Goal: Navigation & Orientation: Find specific page/section

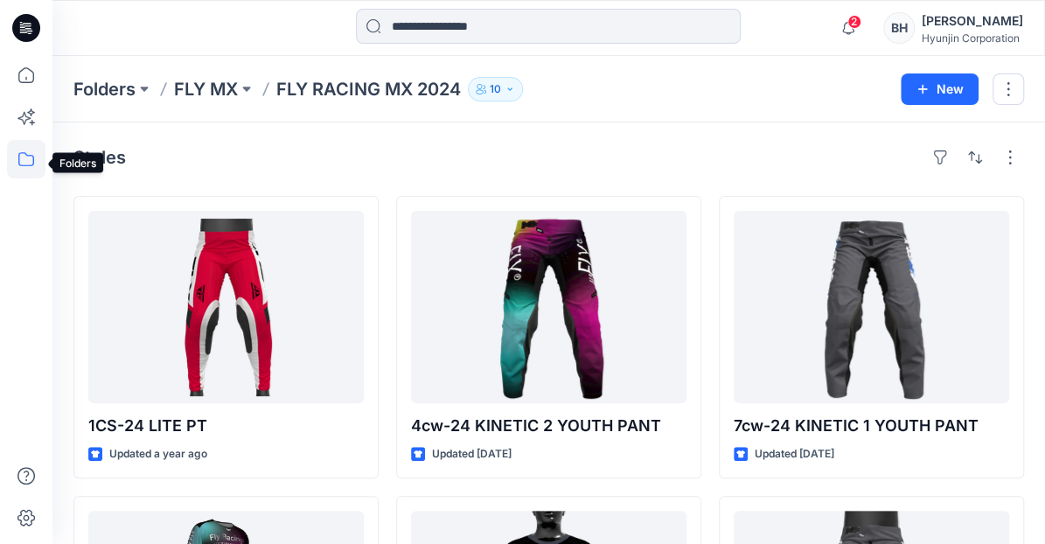
click at [24, 159] on icon at bounding box center [26, 159] width 38 height 38
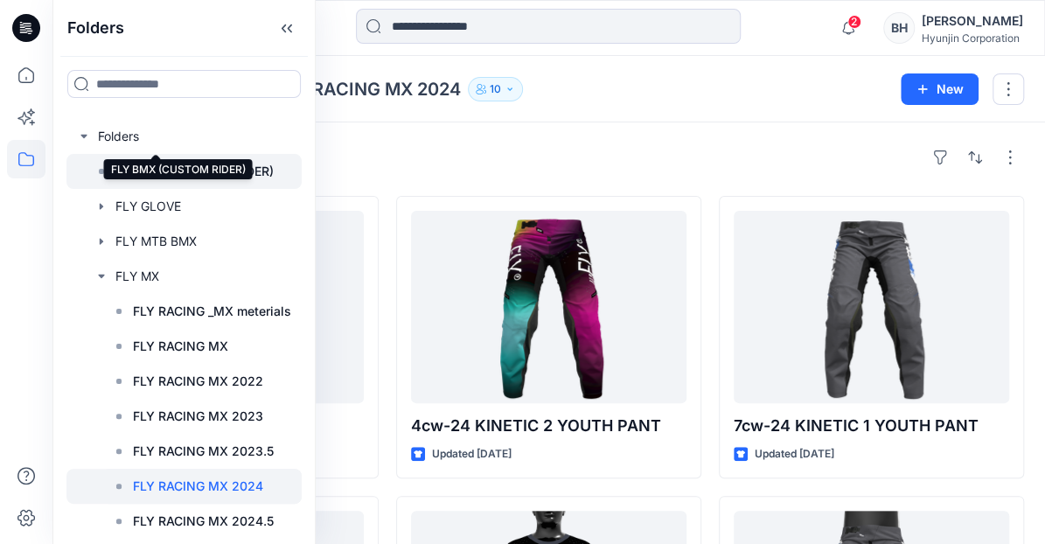
click at [139, 161] on p "FLY BMX (CUSTOM RIDER)" at bounding box center [194, 171] width 158 height 21
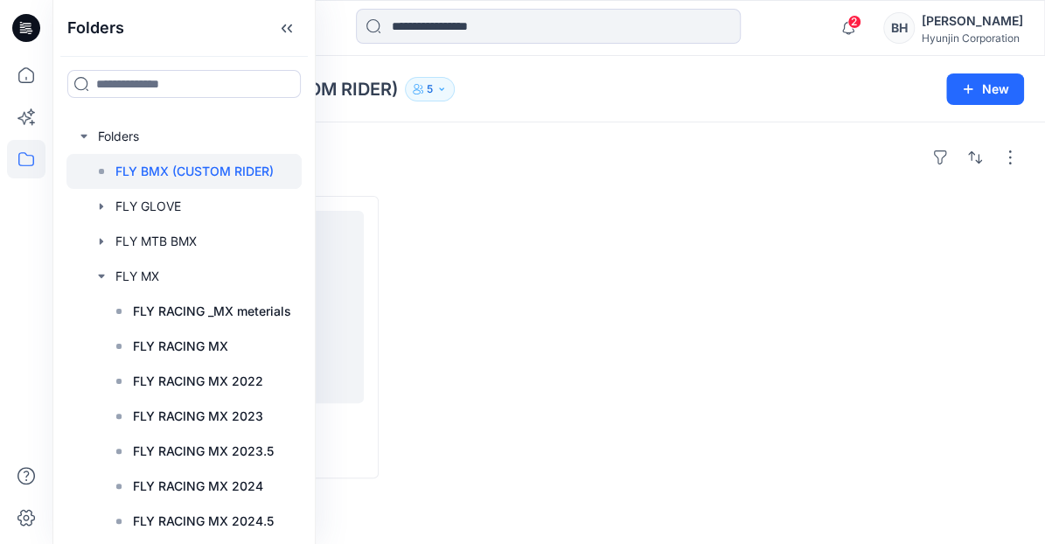
click at [523, 150] on div "Styles" at bounding box center [548, 157] width 951 height 28
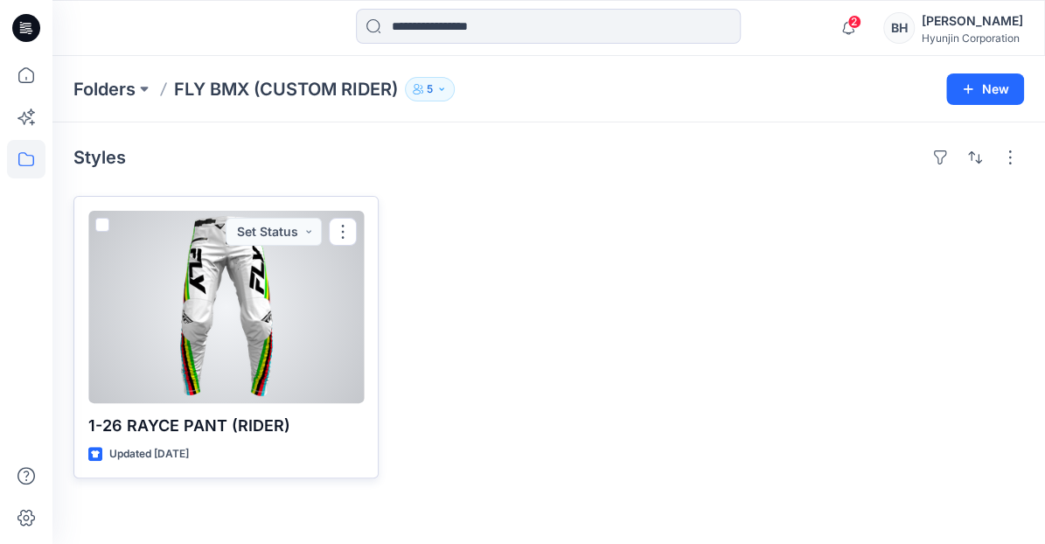
click at [251, 288] on div at bounding box center [226, 307] width 276 height 192
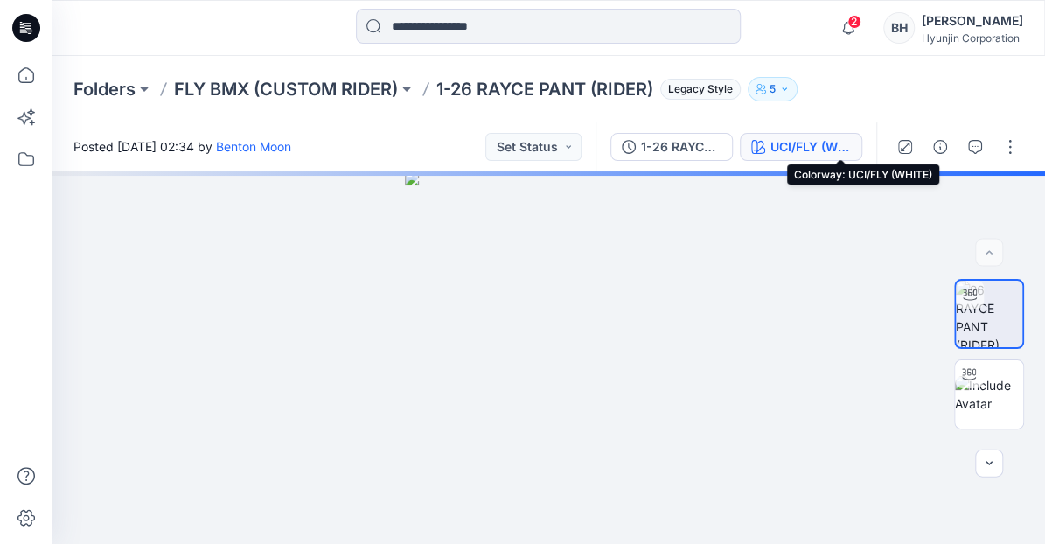
click at [843, 145] on div "UCI/FLY (WHITE)" at bounding box center [811, 146] width 80 height 19
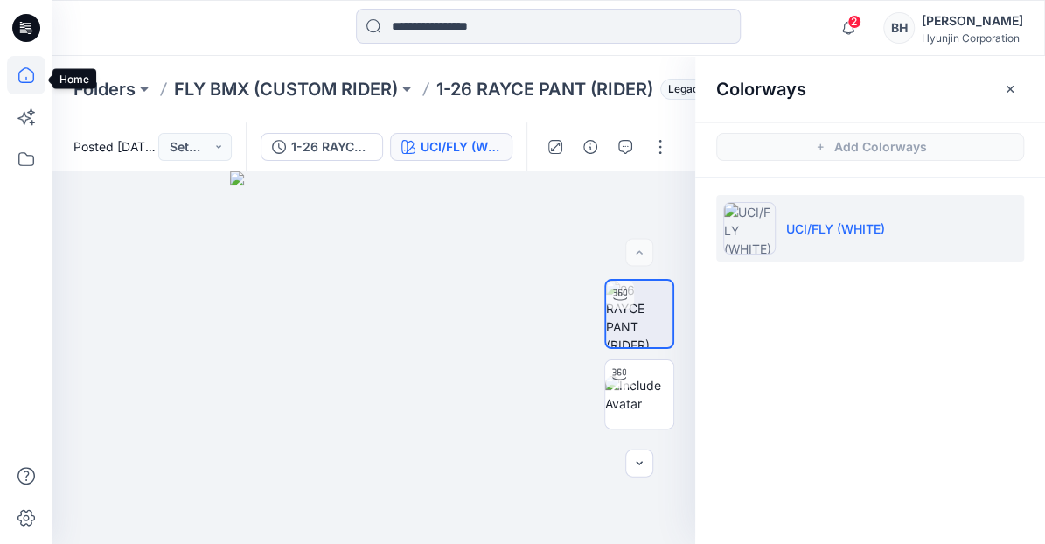
click at [27, 80] on icon at bounding box center [26, 75] width 38 height 38
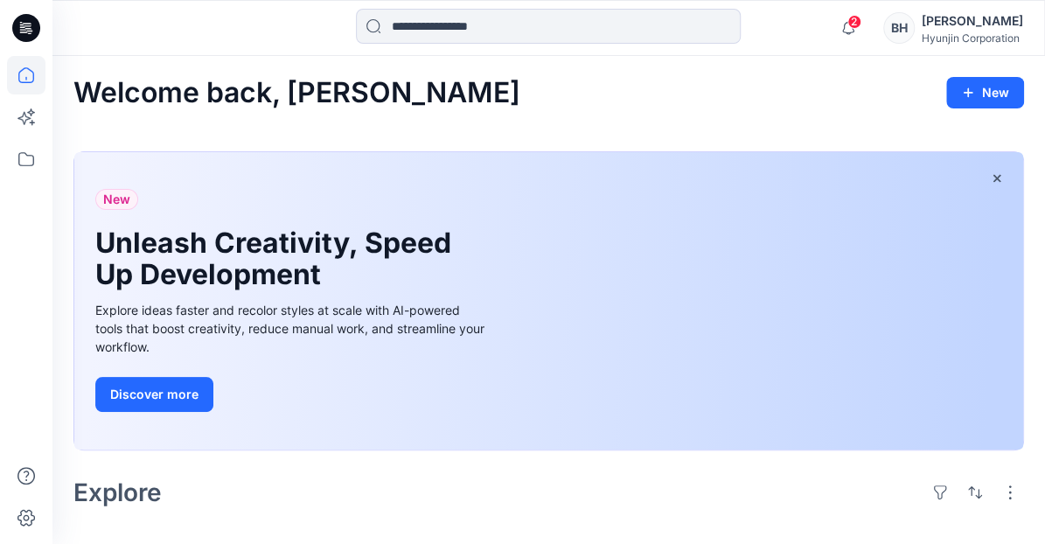
click at [26, 79] on icon at bounding box center [25, 78] width 1 height 3
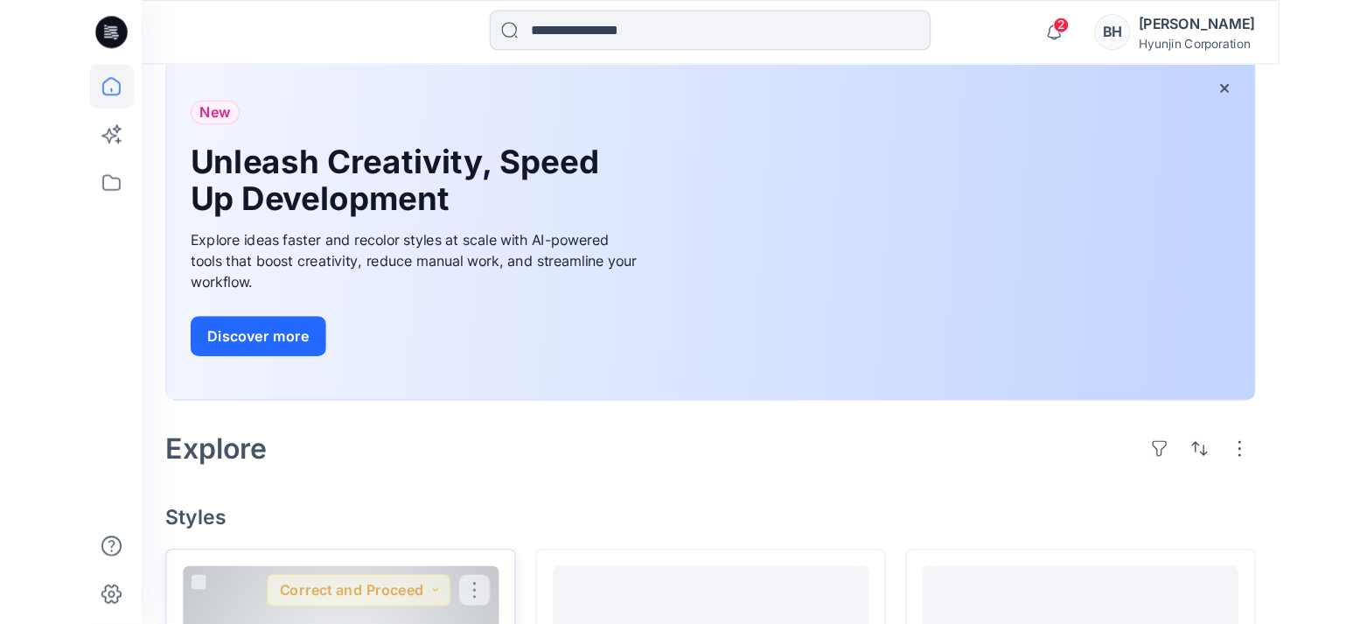
scroll to position [101, 0]
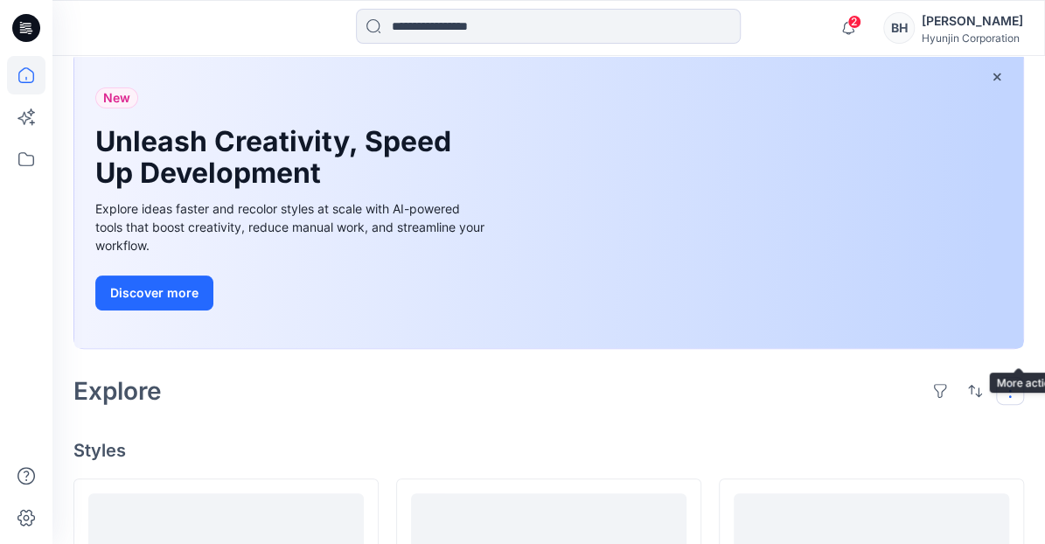
click at [1018, 377] on button "button" at bounding box center [1010, 391] width 28 height 28
click at [817, 370] on div "Explore Layout Grid Large Grid Folder View Compact Card Card View Card Info" at bounding box center [548, 391] width 951 height 42
click at [1021, 377] on button "button" at bounding box center [1010, 391] width 28 height 28
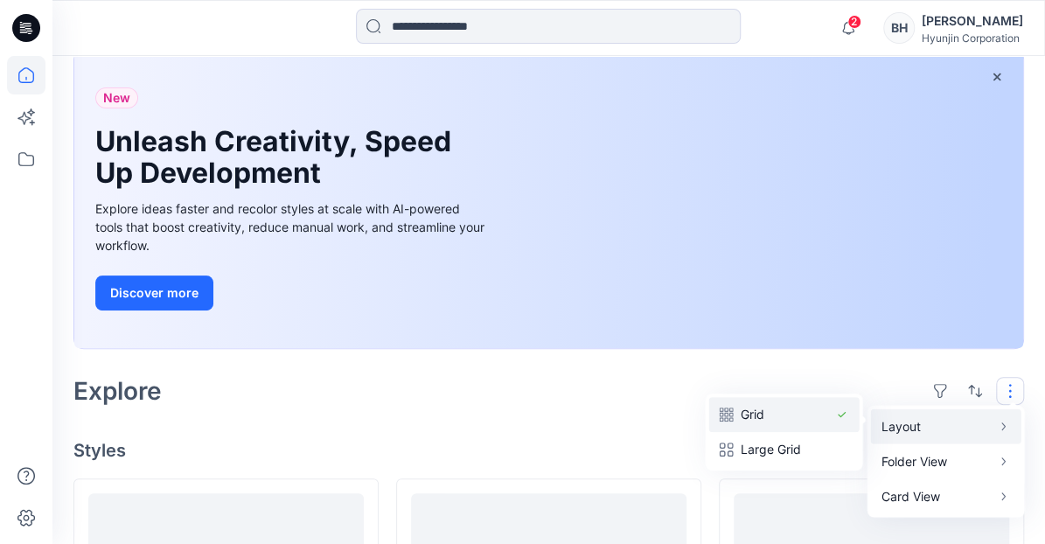
click at [784, 404] on p "Grid" at bounding box center [784, 414] width 87 height 21
click at [796, 439] on p "Large Grid" at bounding box center [784, 449] width 87 height 21
click at [751, 404] on p "Grid" at bounding box center [784, 414] width 87 height 21
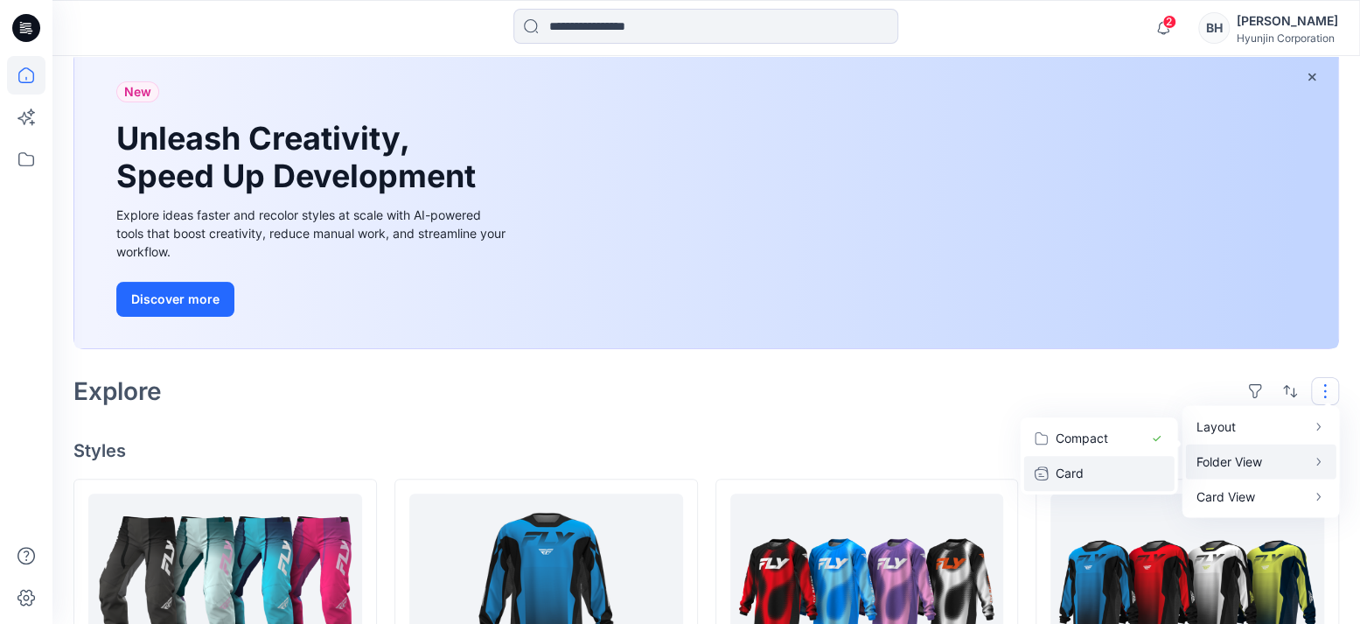
click at [1045, 456] on button "Card" at bounding box center [1099, 473] width 150 height 35
click at [1045, 456] on button "Card Info" at bounding box center [1091, 473] width 168 height 35
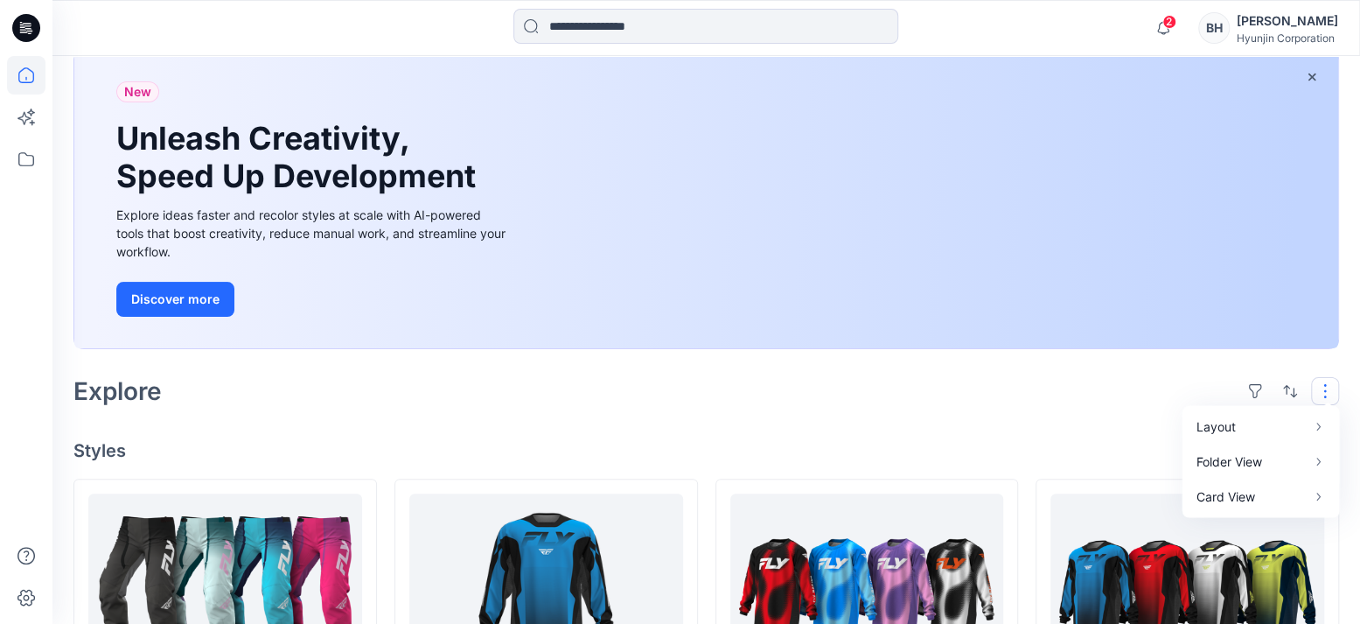
click at [1045, 440] on h4 "Styles" at bounding box center [706, 450] width 1266 height 21
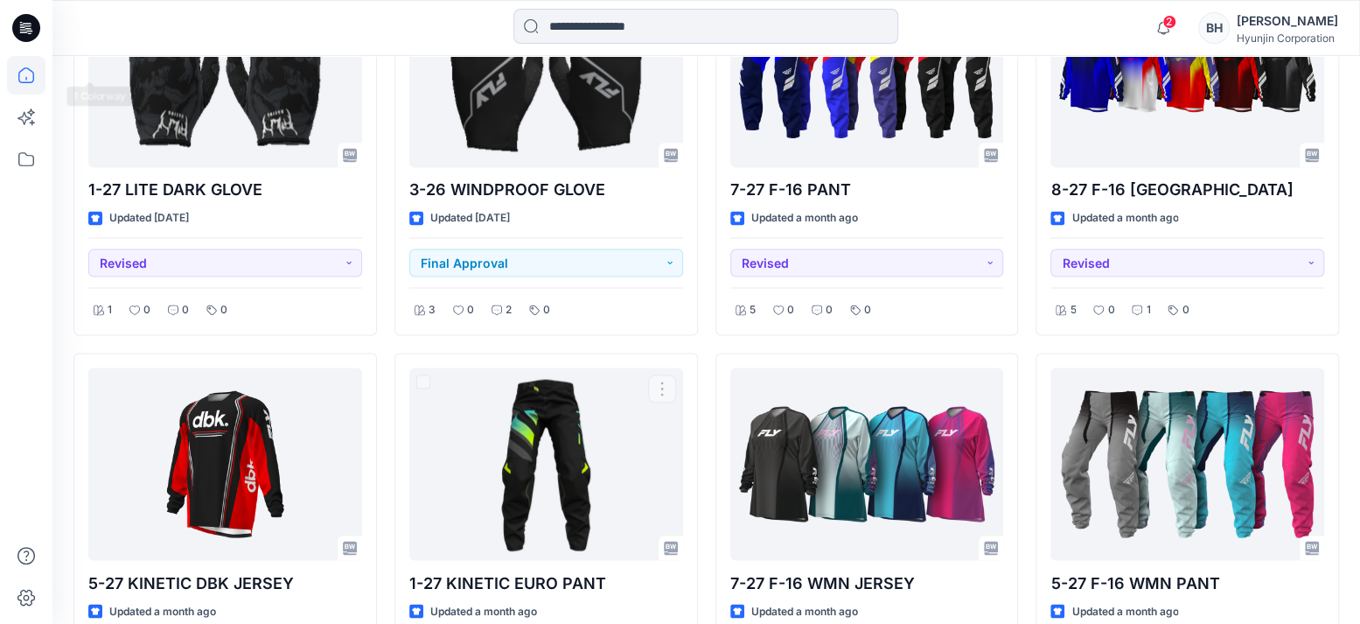
scroll to position [1799, 0]
click at [21, 160] on icon at bounding box center [26, 159] width 38 height 38
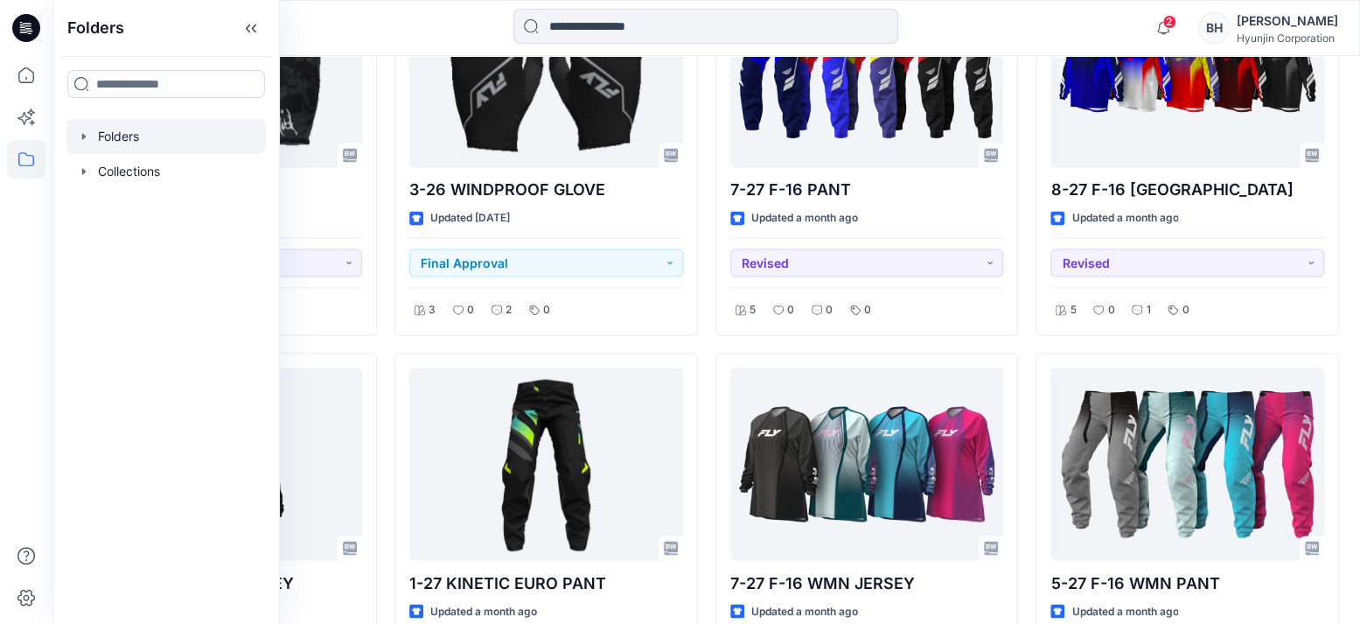
click at [83, 129] on icon "button" at bounding box center [84, 136] width 14 height 14
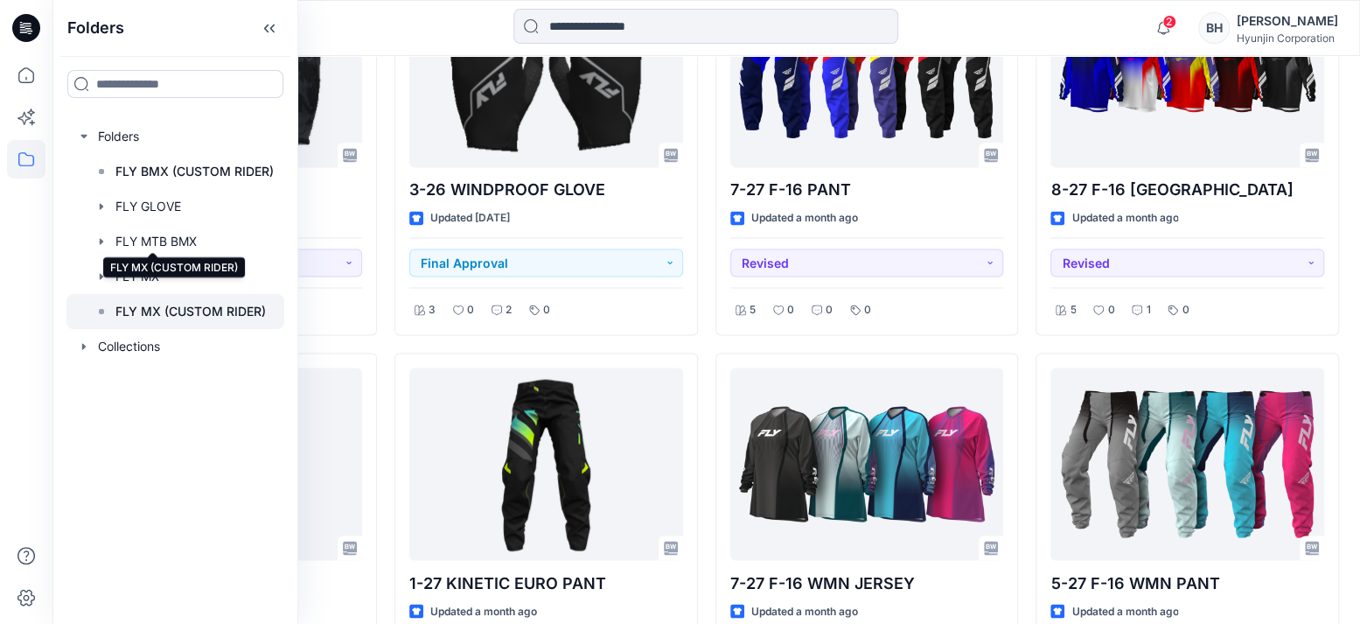
click at [168, 301] on p "FLY MX (CUSTOM RIDER)" at bounding box center [190, 311] width 150 height 21
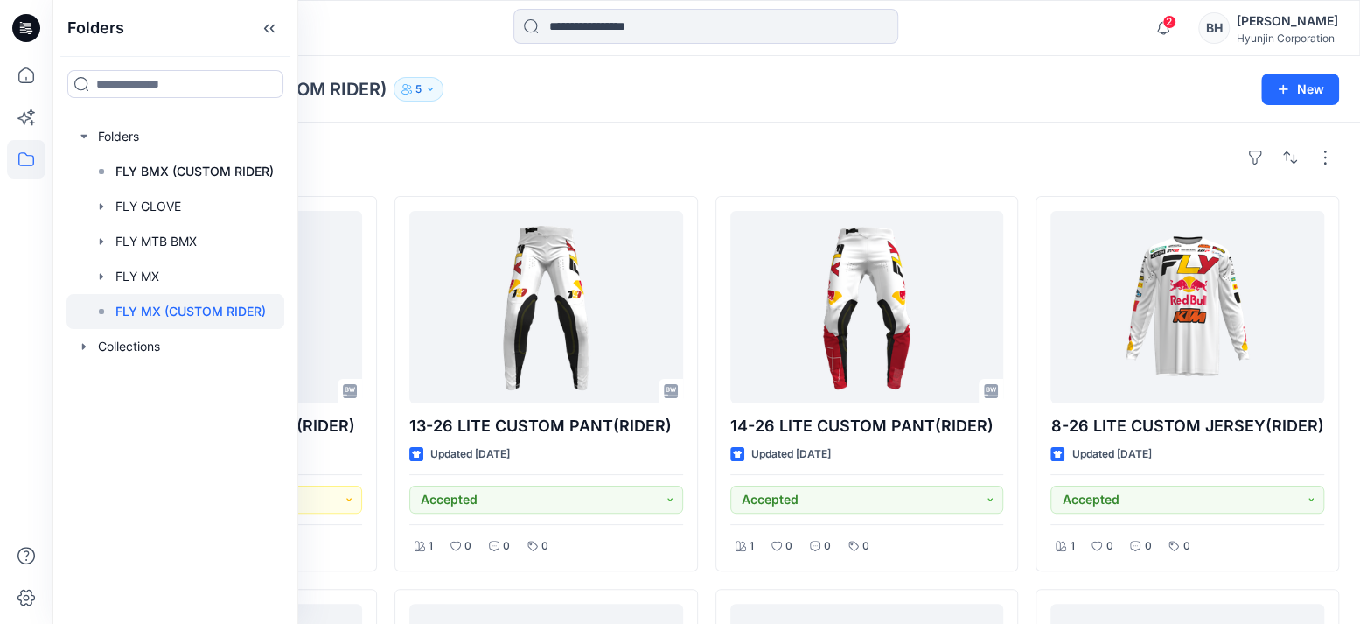
click at [422, 143] on div "Styles" at bounding box center [706, 157] width 1266 height 28
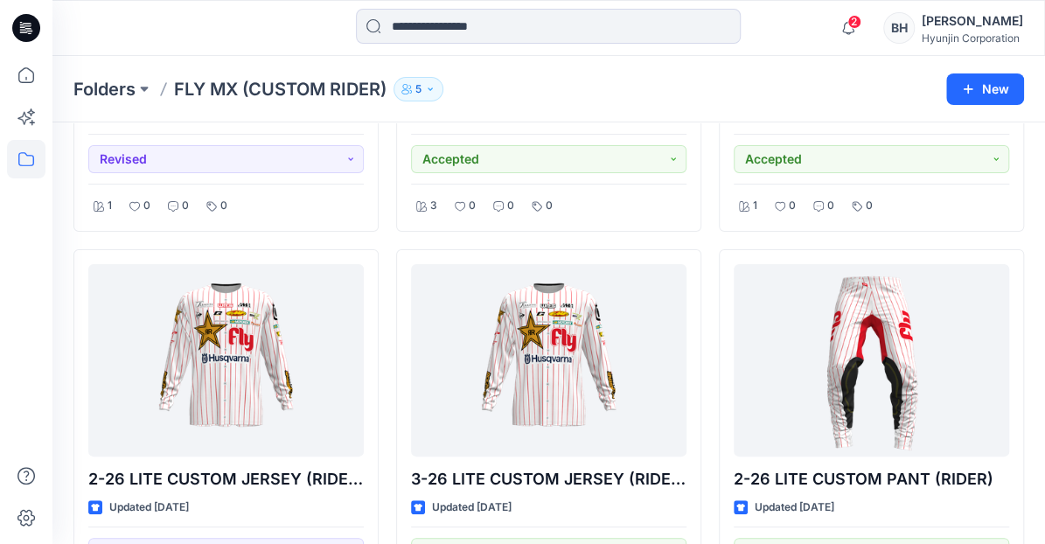
scroll to position [3092, 0]
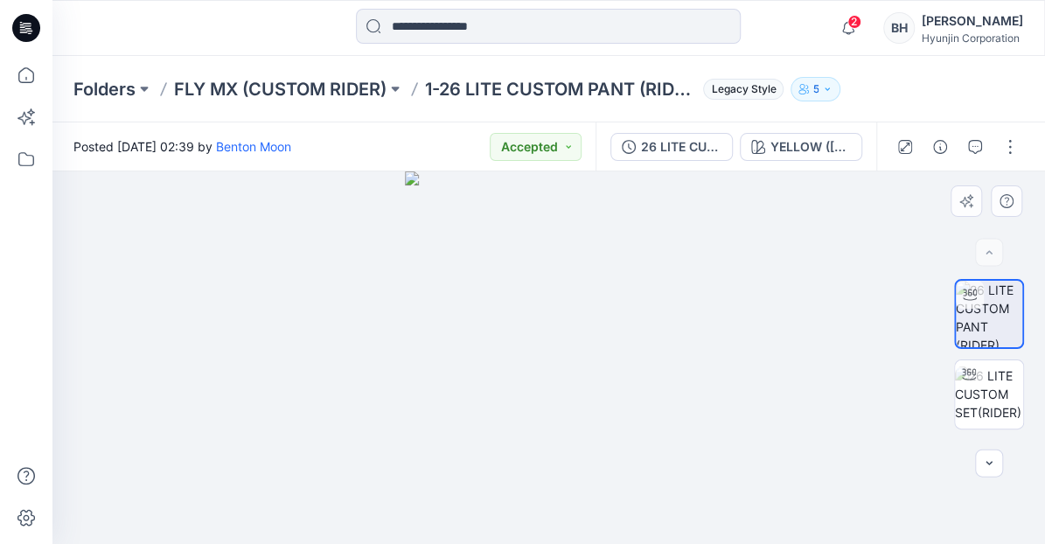
drag, startPoint x: 474, startPoint y: 384, endPoint x: 385, endPoint y: 392, distance: 89.6
click at [385, 392] on div at bounding box center [548, 357] width 993 height 373
click at [544, 253] on div at bounding box center [548, 357] width 993 height 373
drag, startPoint x: 544, startPoint y: 253, endPoint x: 551, endPoint y: 219, distance: 34.8
click at [551, 219] on div at bounding box center [548, 357] width 993 height 373
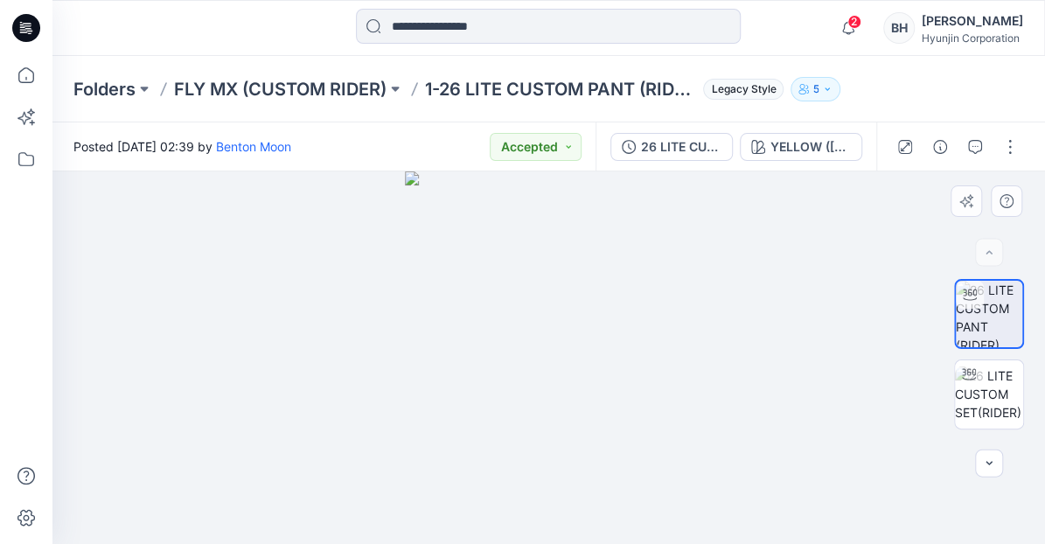
drag, startPoint x: 602, startPoint y: 334, endPoint x: 558, endPoint y: 341, distance: 44.3
click at [558, 341] on div at bounding box center [548, 357] width 993 height 373
click at [604, 280] on div at bounding box center [548, 357] width 993 height 373
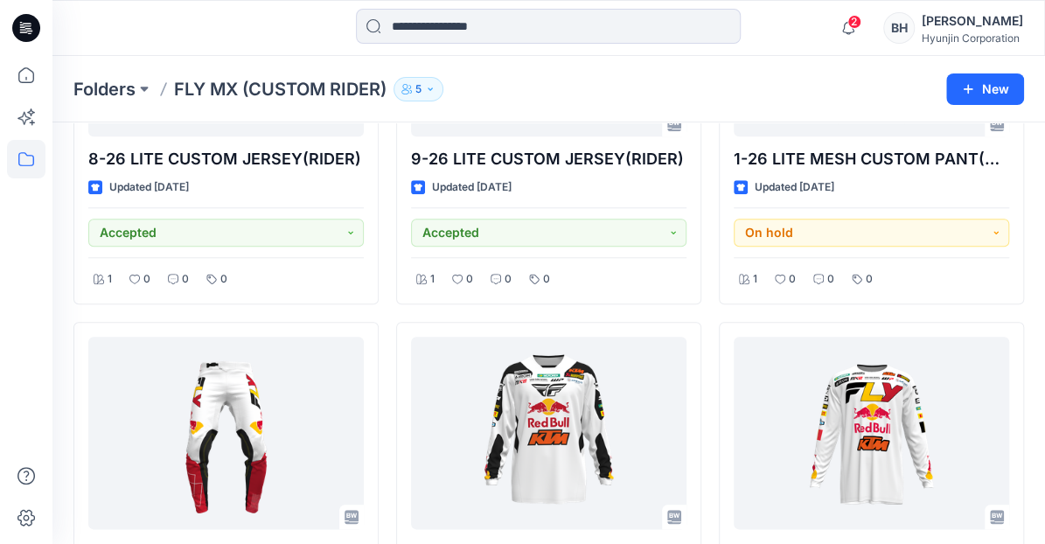
scroll to position [655, 0]
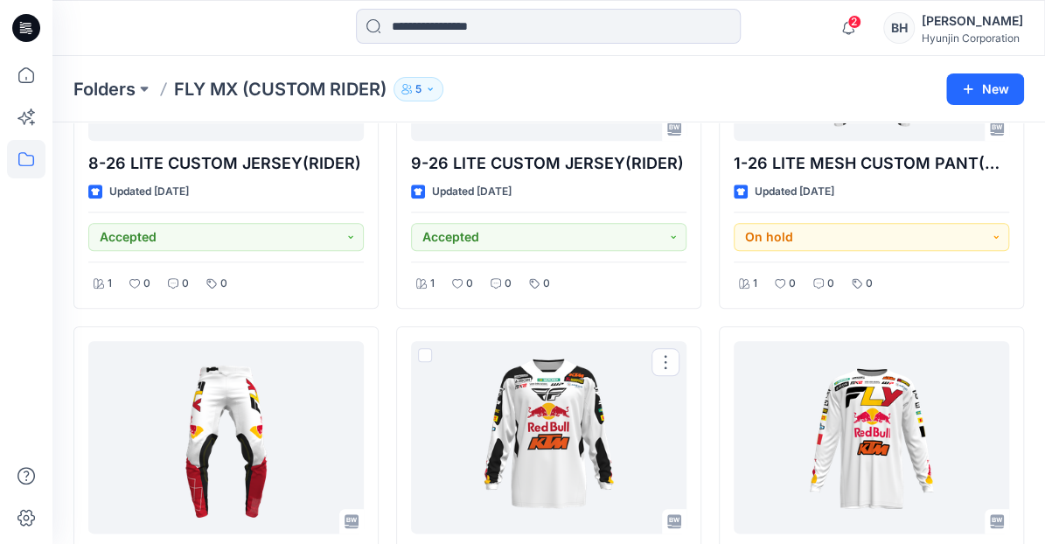
click at [30, 160] on icon at bounding box center [26, 159] width 38 height 38
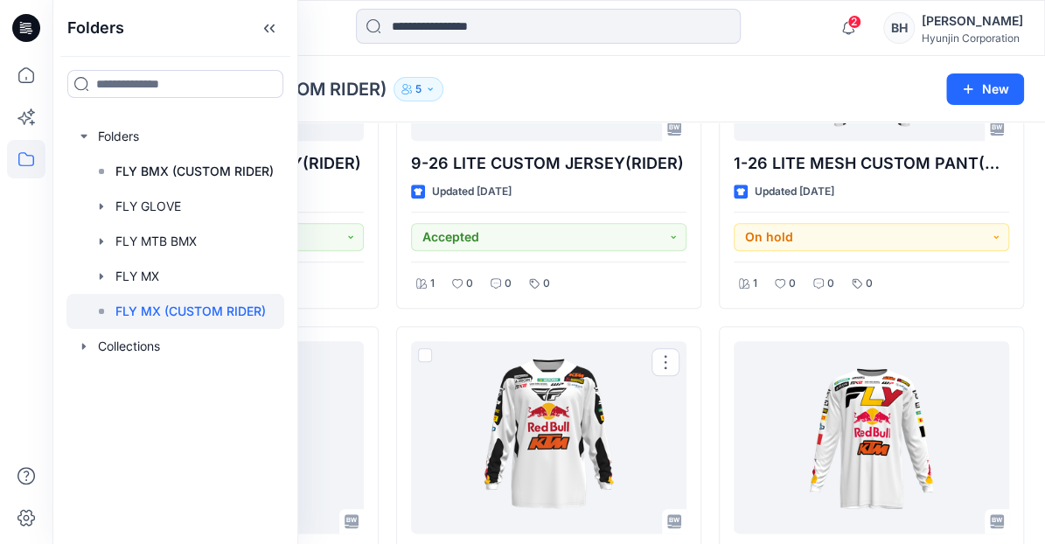
click at [30, 160] on icon at bounding box center [26, 159] width 38 height 38
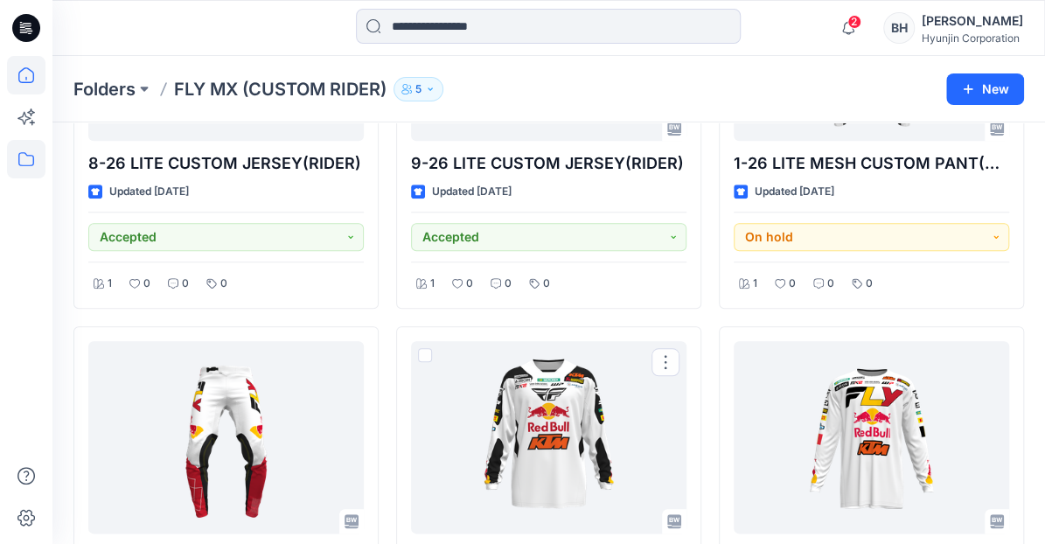
click at [31, 77] on icon at bounding box center [26, 75] width 38 height 38
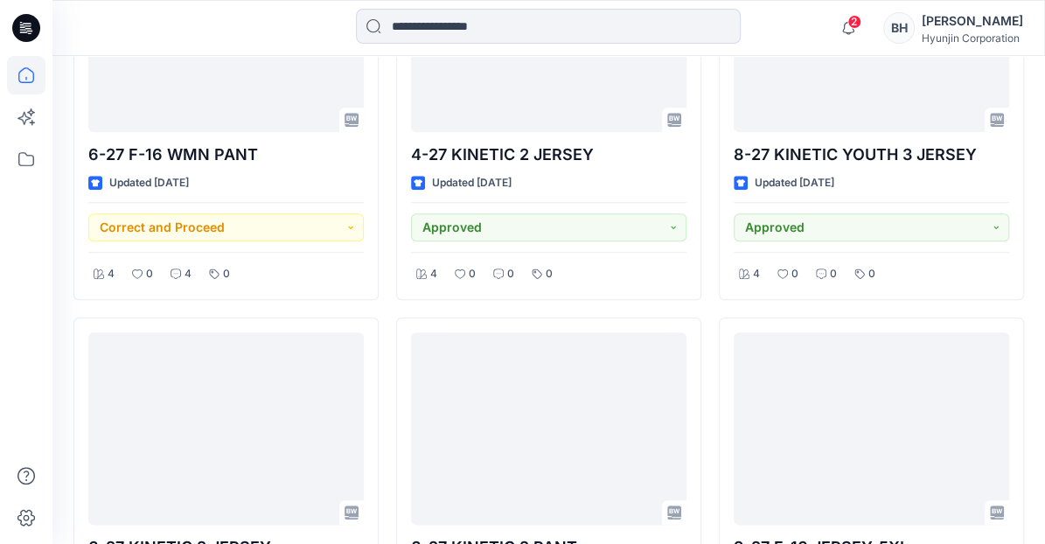
click at [24, 77] on icon at bounding box center [26, 75] width 38 height 38
click at [24, 157] on icon at bounding box center [26, 159] width 38 height 38
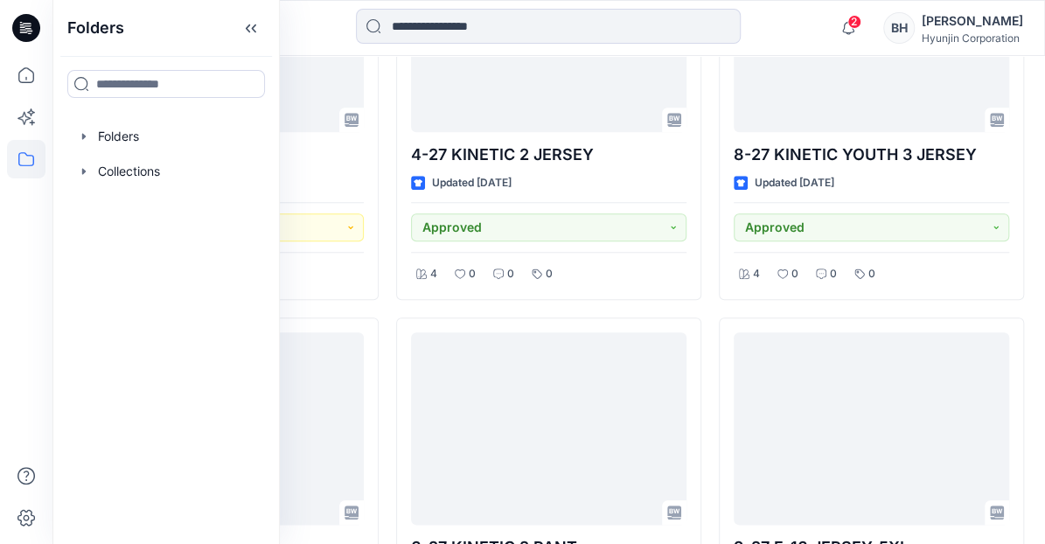
click at [24, 157] on icon at bounding box center [26, 159] width 38 height 38
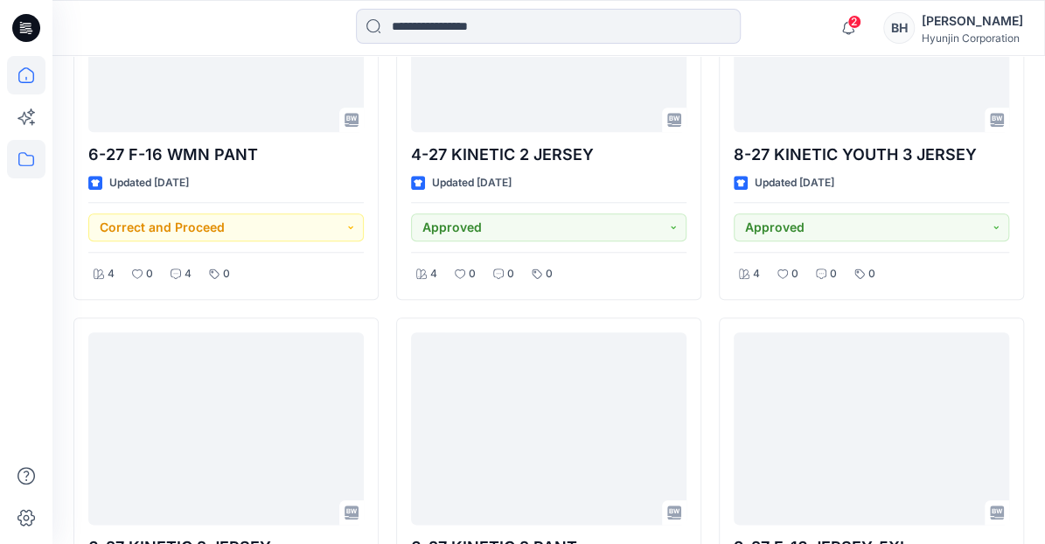
click at [24, 157] on icon at bounding box center [26, 159] width 38 height 38
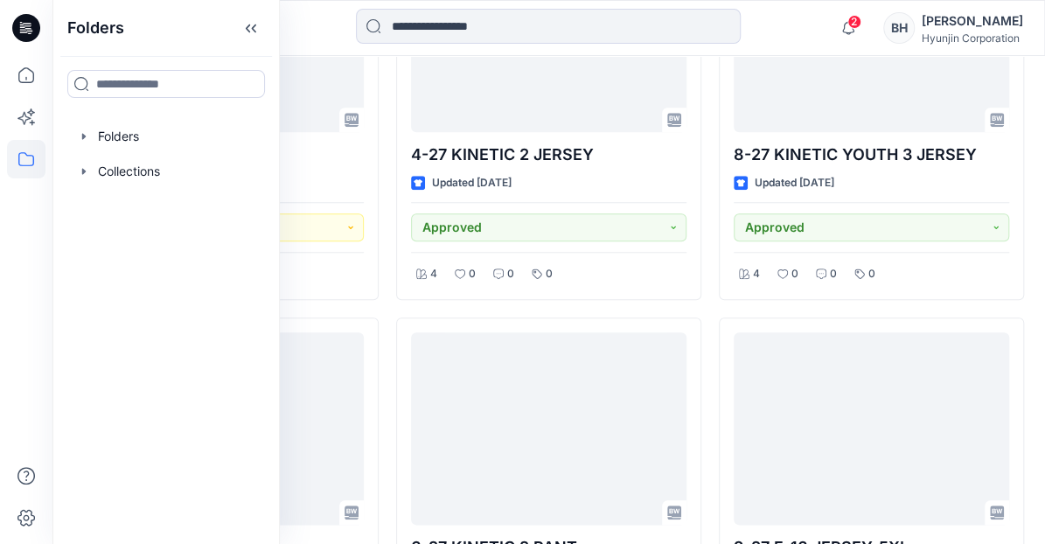
click at [24, 157] on icon at bounding box center [26, 159] width 38 height 38
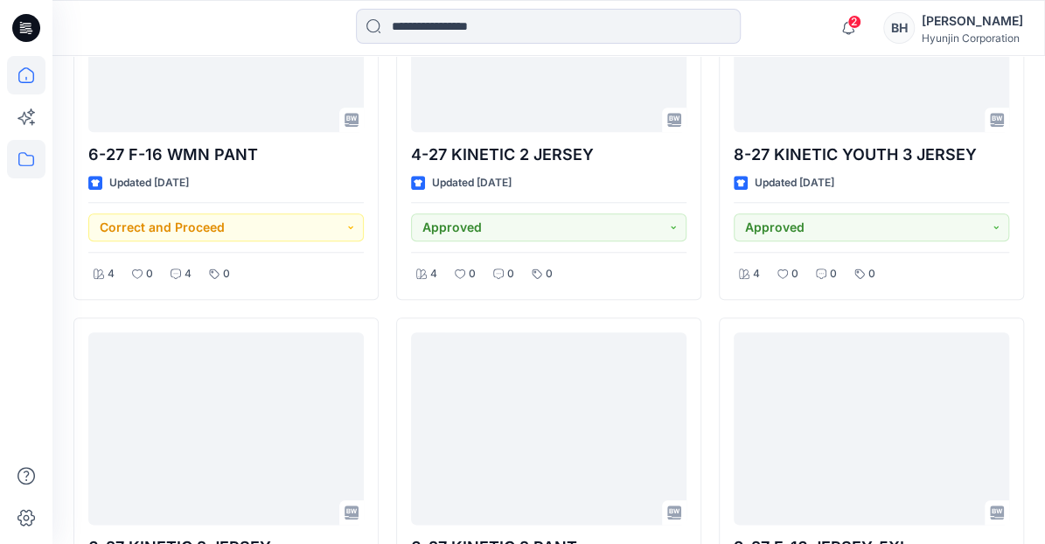
click at [24, 157] on icon at bounding box center [26, 159] width 38 height 38
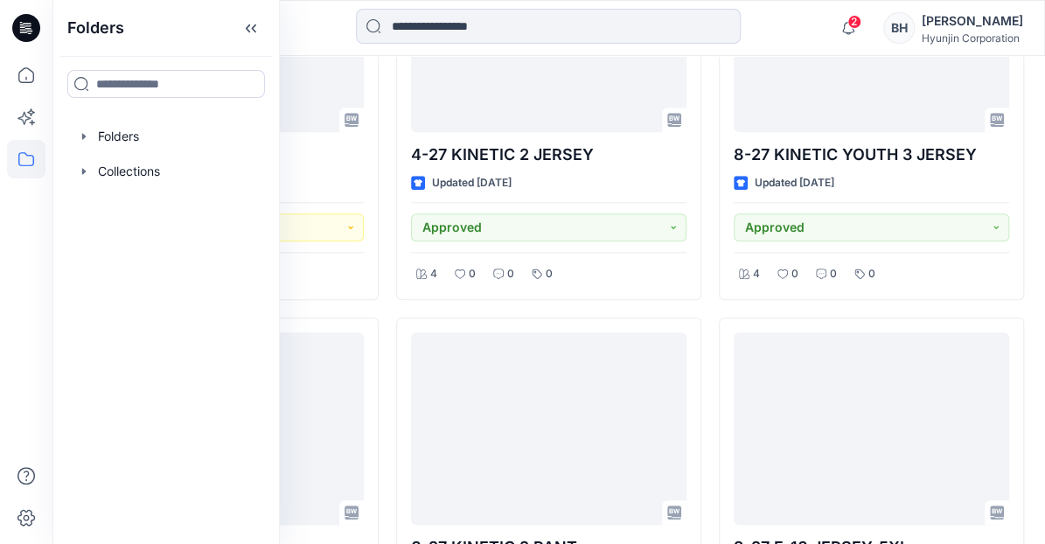
click at [24, 157] on icon at bounding box center [26, 159] width 38 height 38
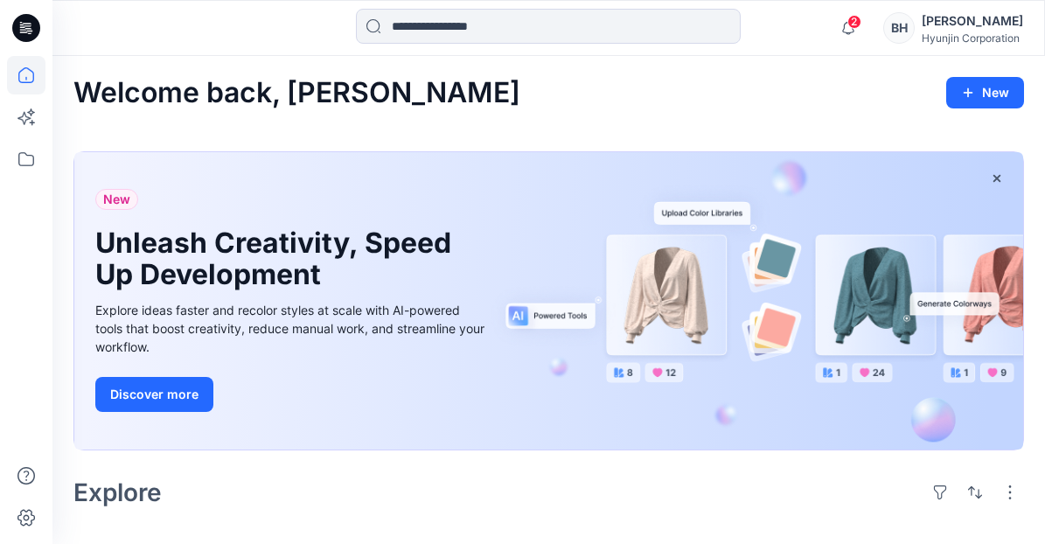
click at [110, 89] on h2 "Welcome back, [PERSON_NAME]" at bounding box center [296, 93] width 447 height 32
click at [224, 91] on h2 "Welcome back, [PERSON_NAME]" at bounding box center [296, 93] width 447 height 32
click at [108, 87] on h2 "Welcome back, [PERSON_NAME]" at bounding box center [296, 93] width 447 height 32
click at [135, 91] on h2 "Welcome back, [PERSON_NAME]" at bounding box center [296, 93] width 447 height 32
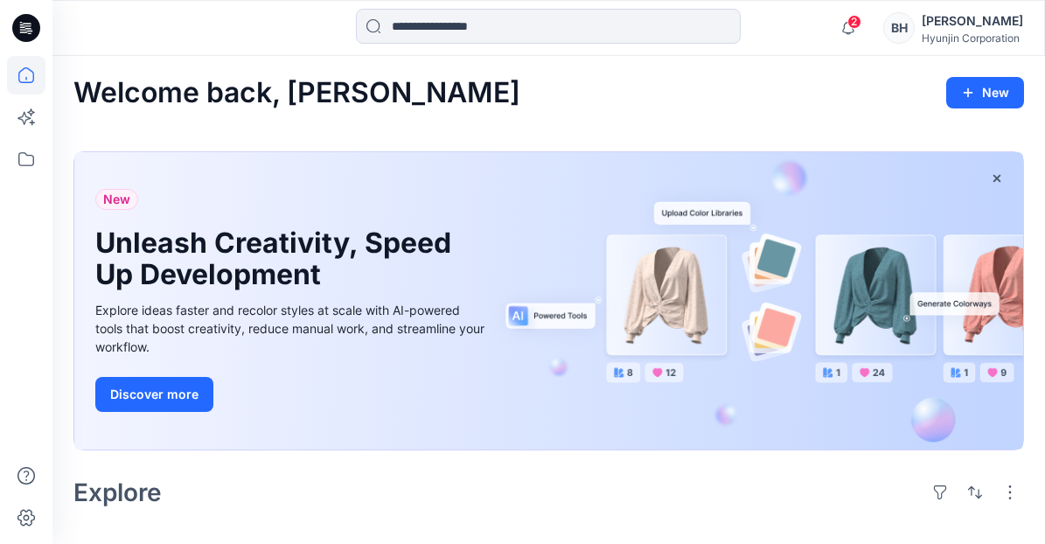
click at [189, 89] on h2 "Welcome back, [PERSON_NAME]" at bounding box center [296, 93] width 447 height 32
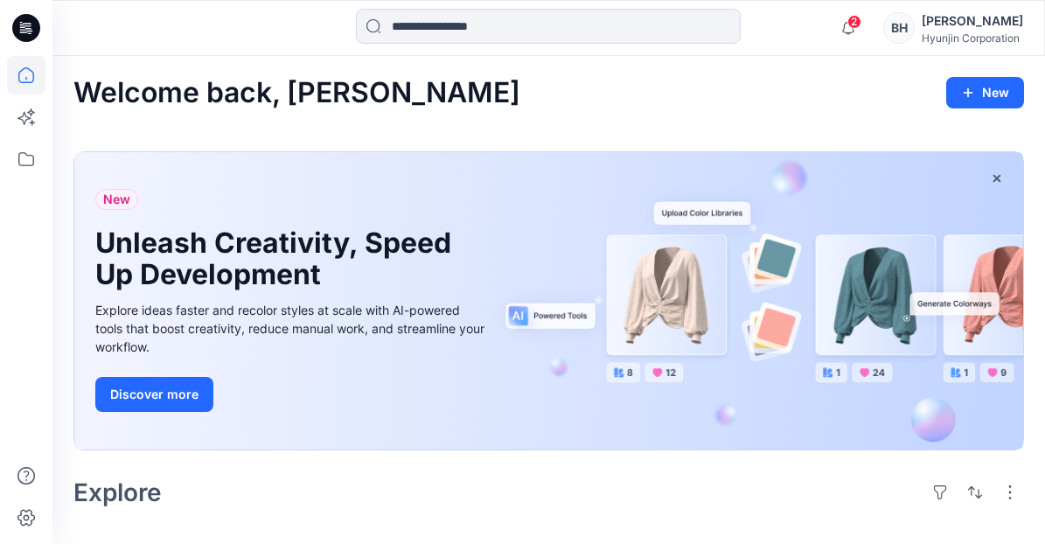
click at [189, 89] on h2 "Welcome back, [PERSON_NAME]" at bounding box center [296, 93] width 447 height 32
drag, startPoint x: 157, startPoint y: 89, endPoint x: 21, endPoint y: 79, distance: 136.9
click at [21, 79] on icon at bounding box center [26, 75] width 38 height 38
click at [26, 77] on icon at bounding box center [25, 78] width 1 height 3
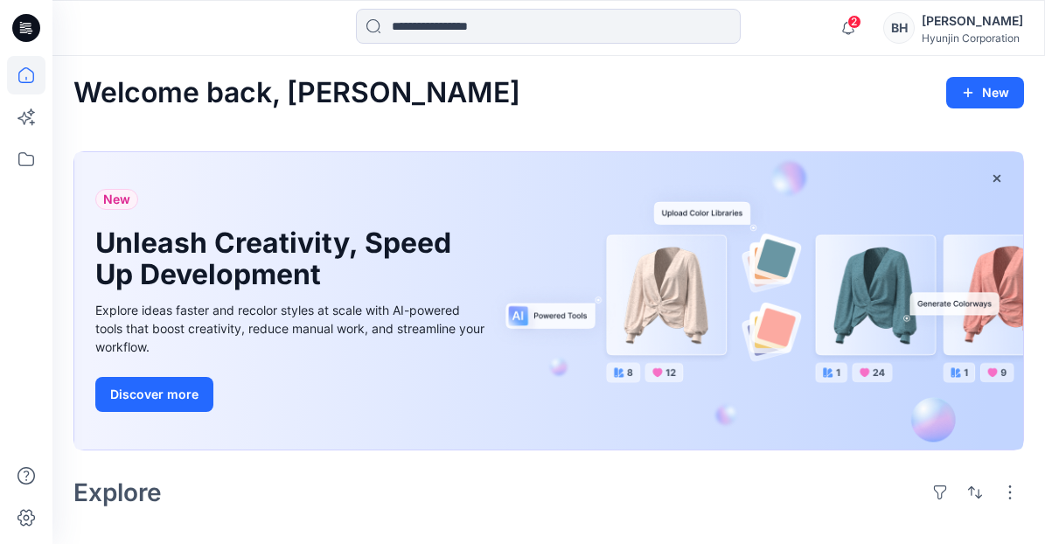
click at [26, 77] on icon at bounding box center [25, 78] width 1 height 3
click at [420, 152] on div "New Unleash Creativity, Speed Up Development Explore ideas faster and recolor s…" at bounding box center [292, 300] width 422 height 297
click at [522, 152] on div "New Unleash Creativity, Speed Up Development Explore ideas faster and recolor s…" at bounding box center [548, 300] width 949 height 297
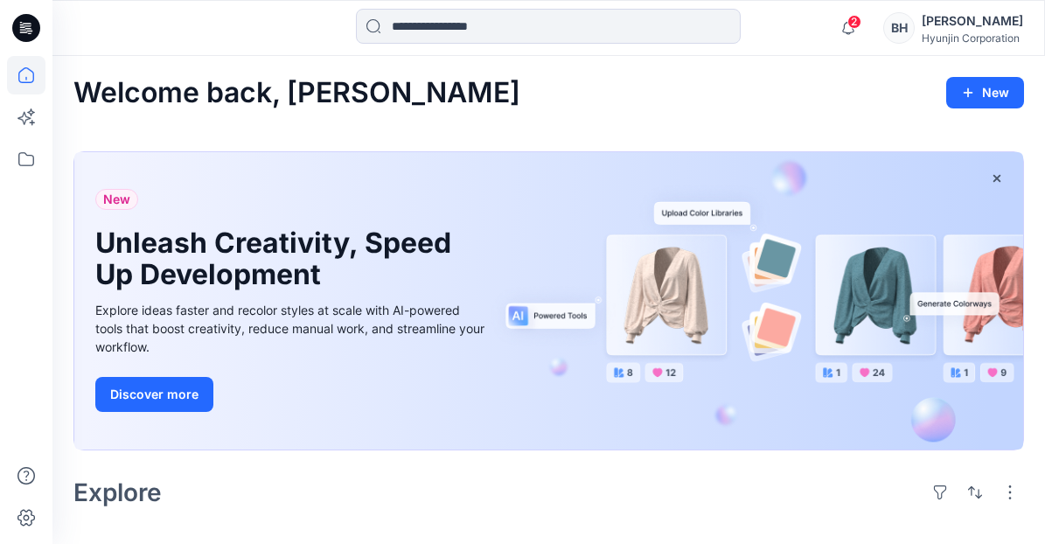
click at [25, 80] on icon at bounding box center [26, 75] width 38 height 38
